Goal: Information Seeking & Learning: Learn about a topic

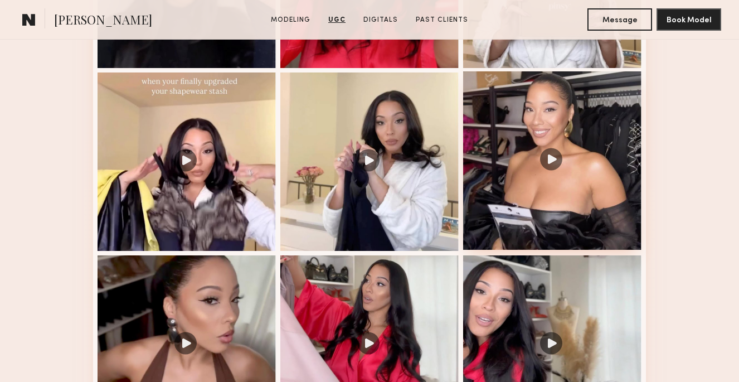
scroll to position [2025, 0]
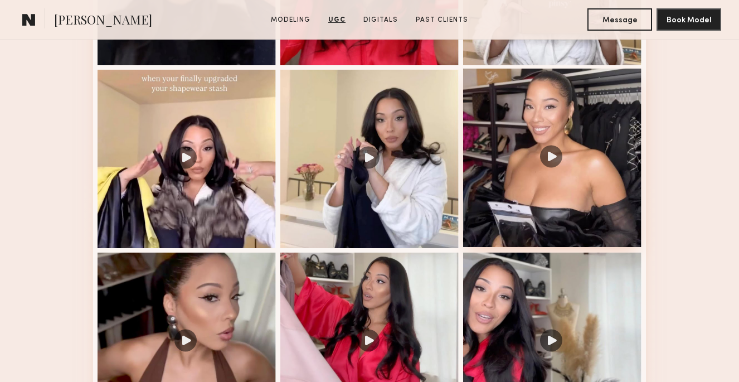
click at [553, 157] on div at bounding box center [552, 158] width 178 height 178
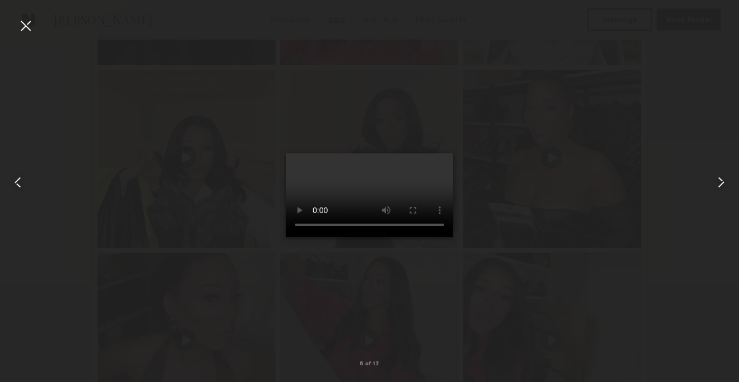
click at [27, 23] on div at bounding box center [26, 26] width 18 height 18
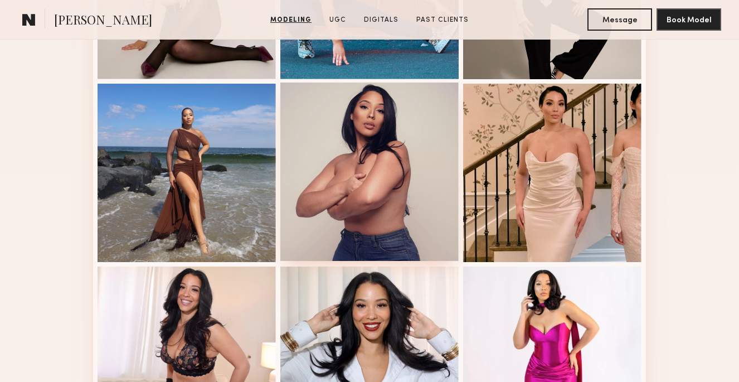
scroll to position [1342, 0]
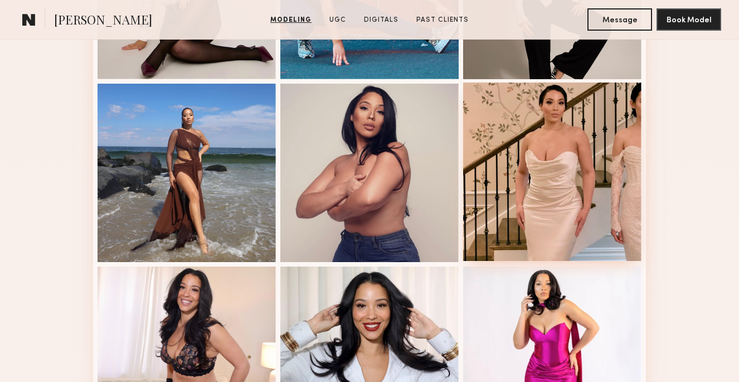
click at [513, 187] on div at bounding box center [552, 171] width 178 height 178
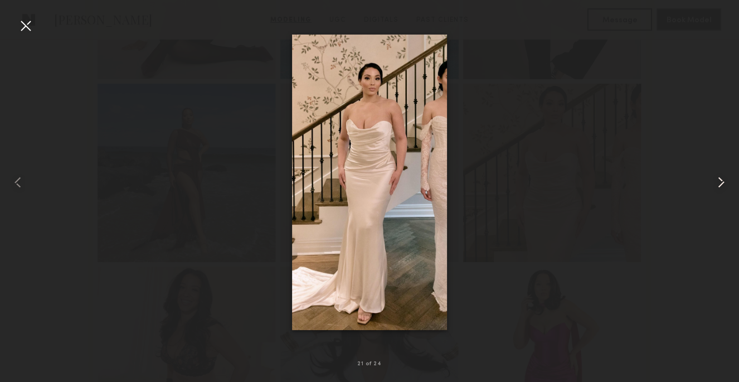
click at [719, 182] on common-icon at bounding box center [721, 182] width 18 height 18
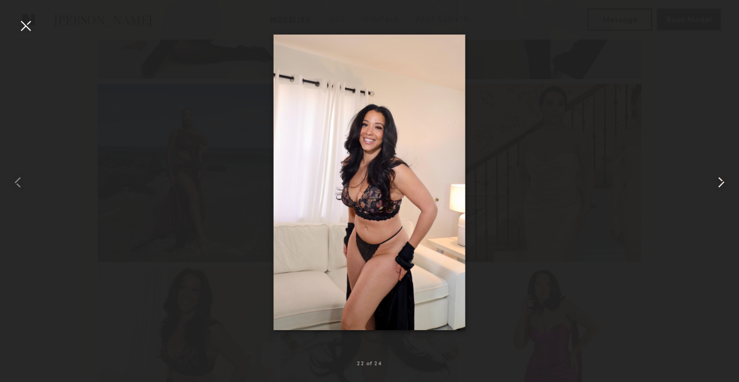
click at [718, 182] on common-icon at bounding box center [721, 182] width 18 height 18
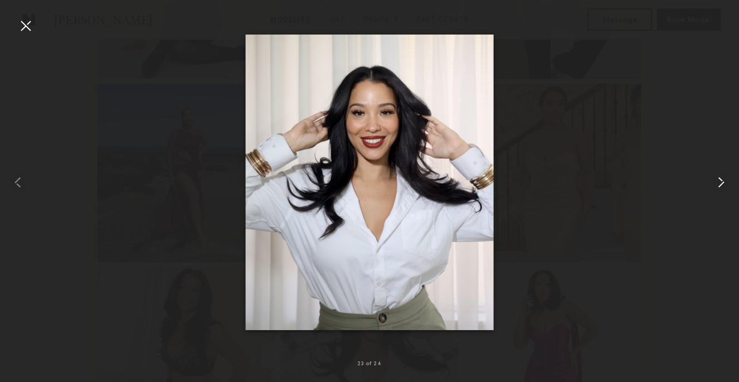
click at [717, 183] on common-icon at bounding box center [721, 182] width 18 height 18
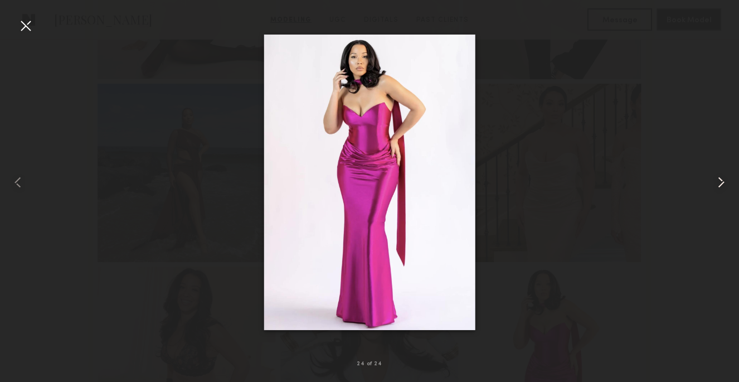
click at [716, 183] on common-icon at bounding box center [721, 182] width 18 height 18
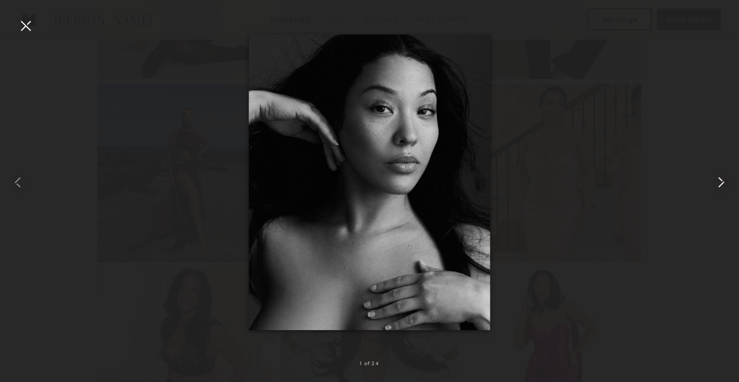
click at [716, 183] on common-icon at bounding box center [721, 182] width 18 height 18
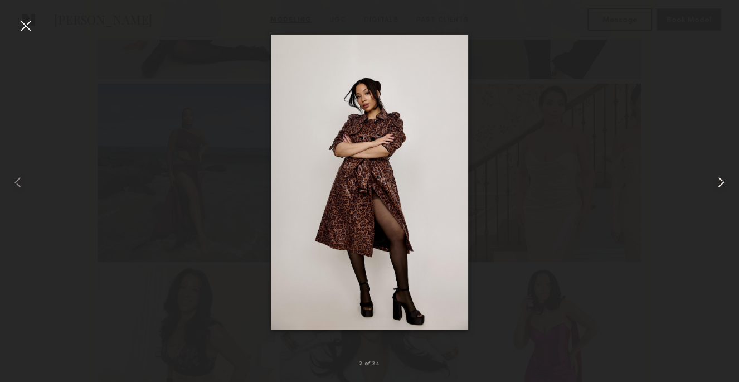
click at [716, 183] on common-icon at bounding box center [721, 182] width 18 height 18
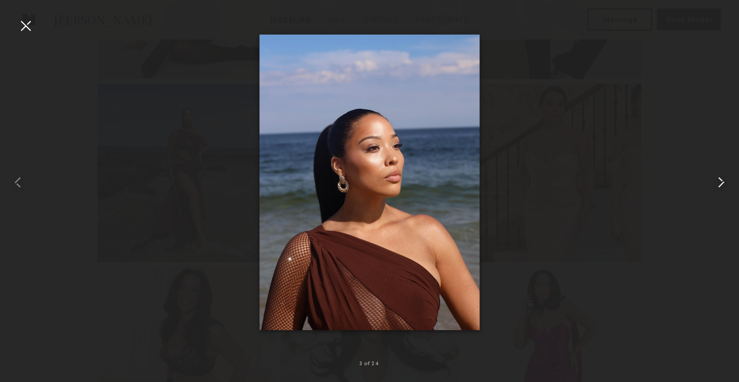
click at [716, 183] on common-icon at bounding box center [721, 182] width 18 height 18
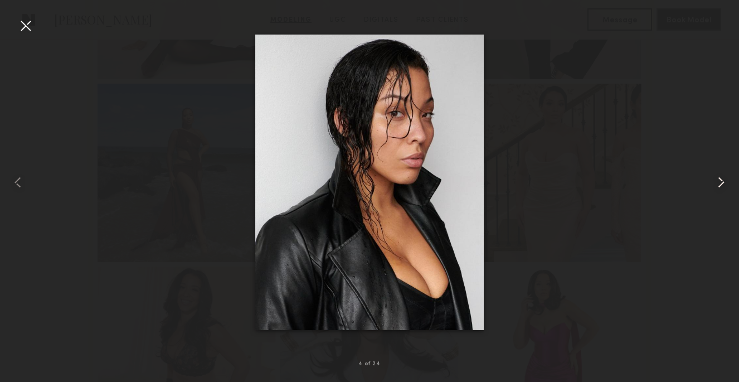
click at [716, 183] on common-icon at bounding box center [721, 182] width 18 height 18
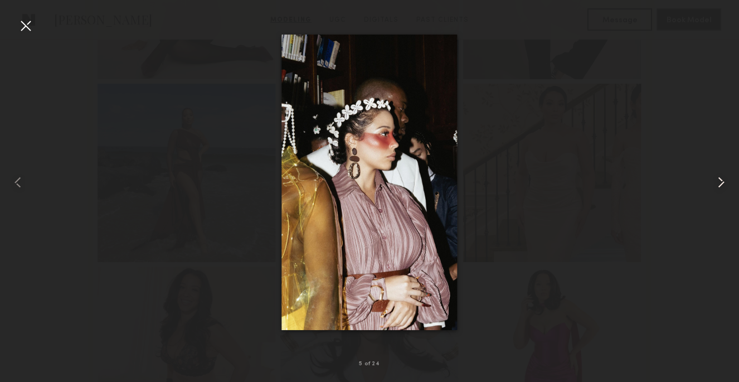
click at [716, 183] on common-icon at bounding box center [721, 182] width 18 height 18
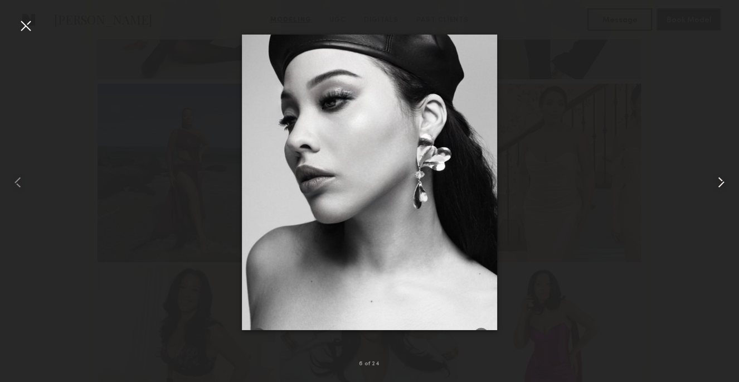
click at [716, 183] on common-icon at bounding box center [721, 182] width 18 height 18
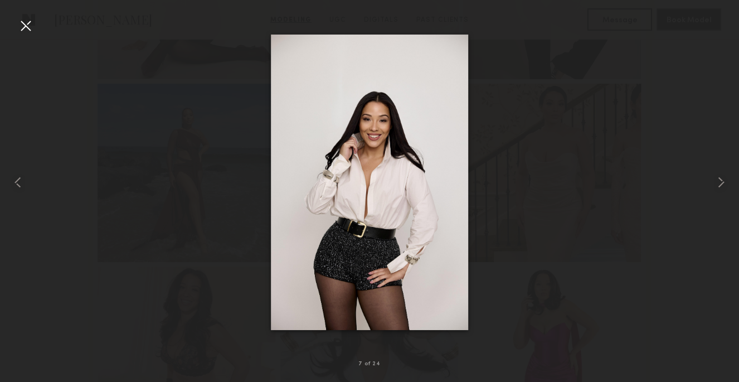
click at [24, 25] on div at bounding box center [26, 26] width 18 height 18
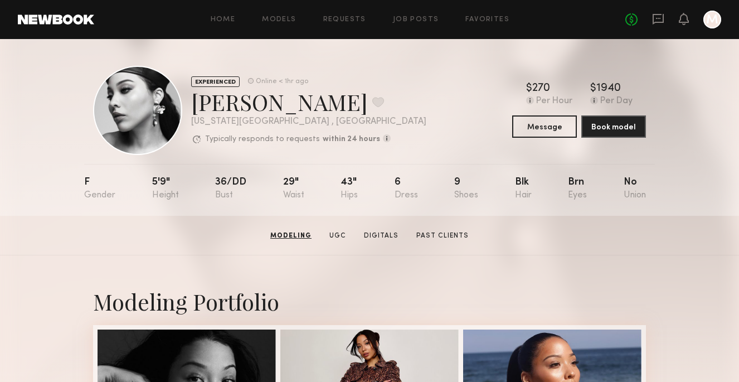
scroll to position [0, 0]
click at [419, 18] on link "Job Posts" at bounding box center [416, 19] width 46 height 7
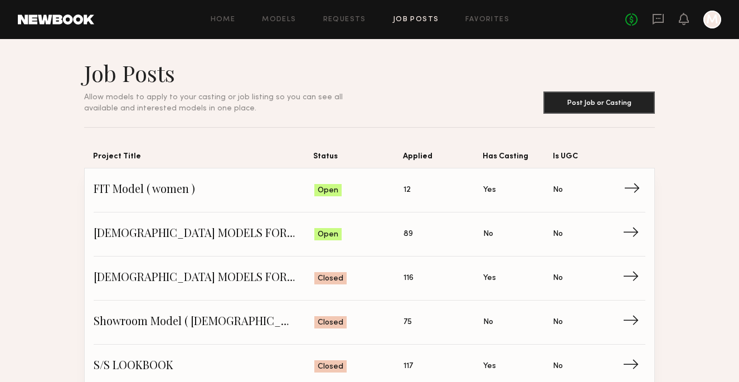
click at [408, 186] on span "12" at bounding box center [406, 190] width 7 height 12
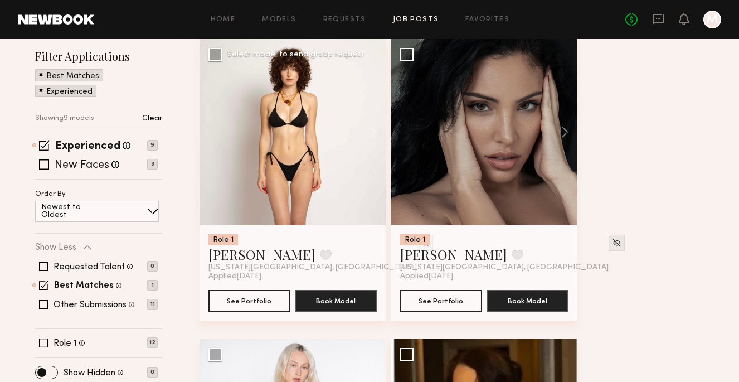
scroll to position [138, 0]
click at [258, 299] on button "See Portfolio" at bounding box center [249, 300] width 82 height 22
click at [440, 297] on button "See Portfolio" at bounding box center [441, 300] width 82 height 22
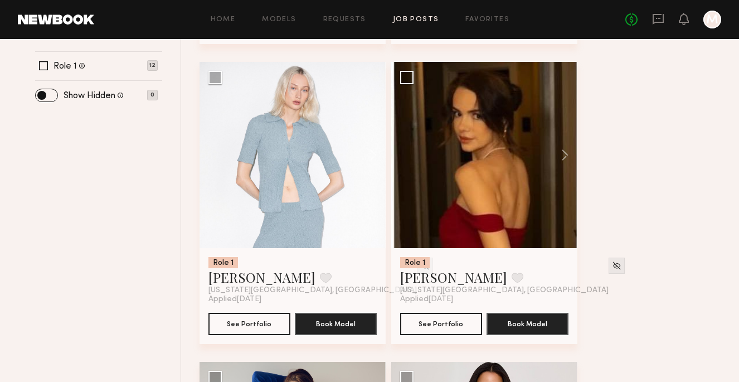
scroll to position [424, 0]
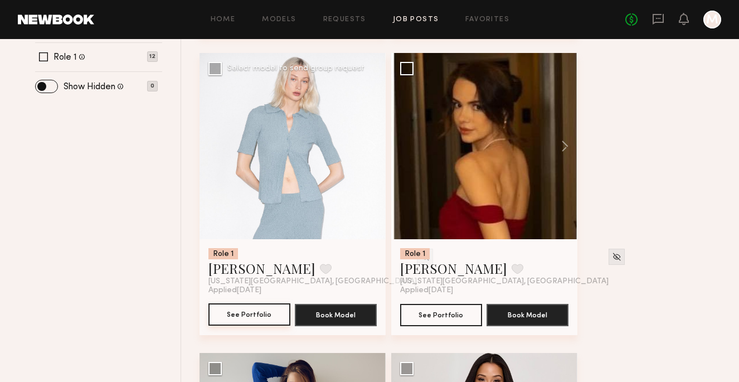
click at [255, 314] on button "See Portfolio" at bounding box center [249, 314] width 82 height 22
click at [434, 312] on button "See Portfolio" at bounding box center [441, 314] width 82 height 22
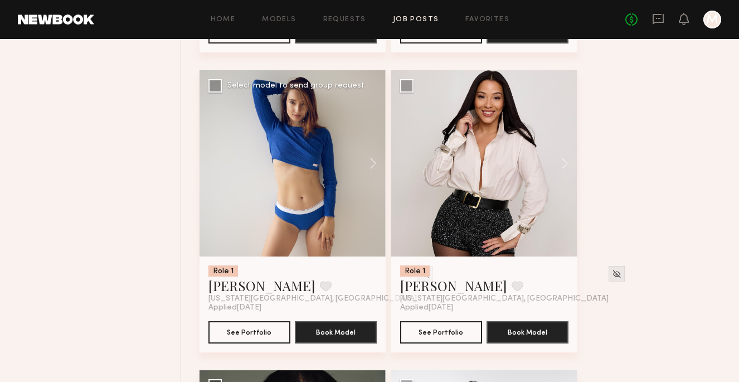
scroll to position [704, 0]
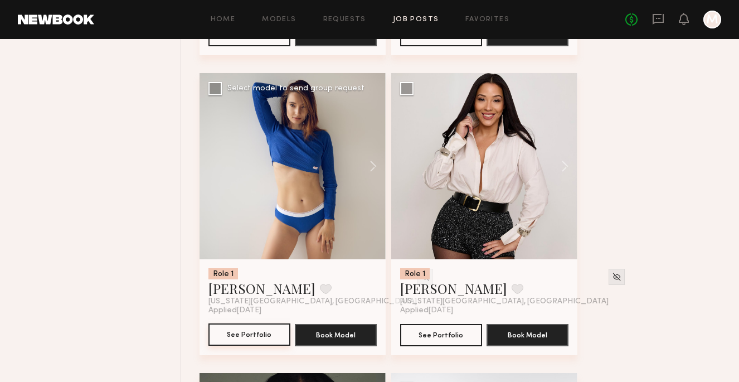
click at [250, 331] on button "See Portfolio" at bounding box center [249, 334] width 82 height 22
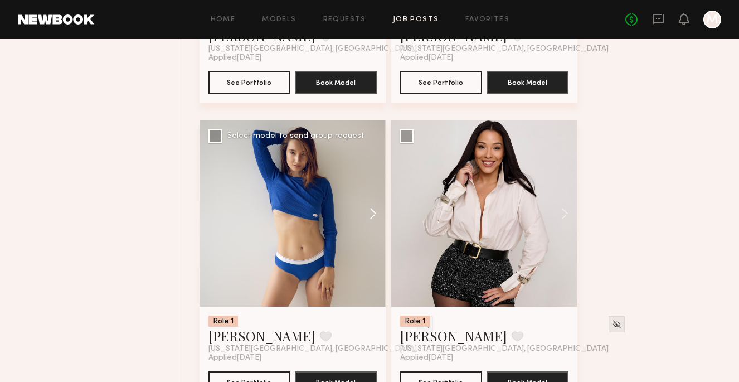
scroll to position [659, 0]
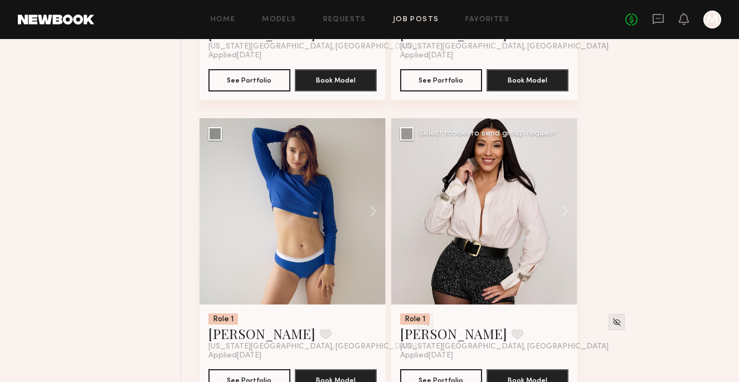
click at [488, 276] on div at bounding box center [484, 211] width 186 height 186
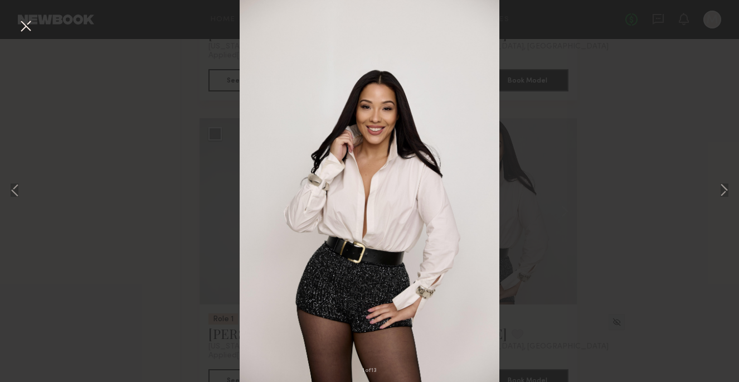
click at [25, 28] on button at bounding box center [26, 27] width 18 height 20
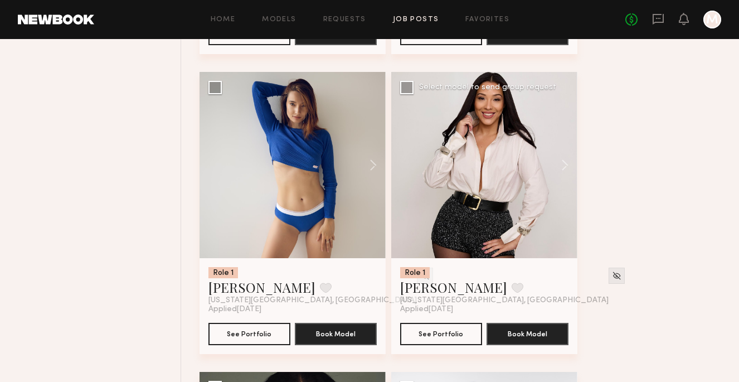
scroll to position [707, 0]
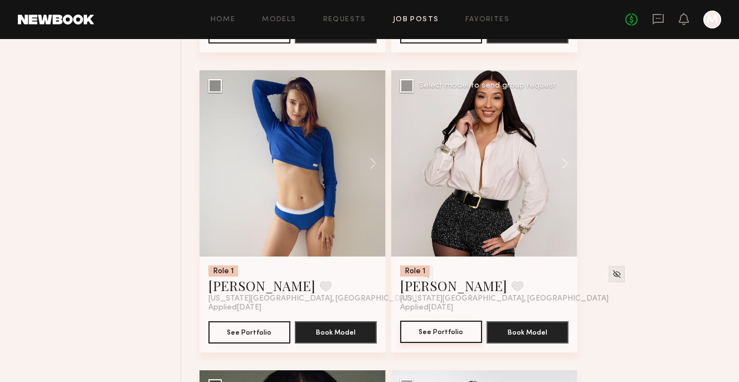
click at [447, 331] on button "See Portfolio" at bounding box center [441, 331] width 82 height 22
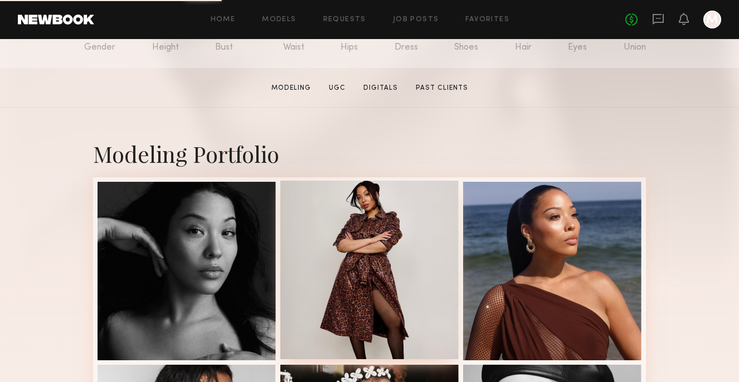
scroll to position [160, 0]
